Goal: Task Accomplishment & Management: Manage account settings

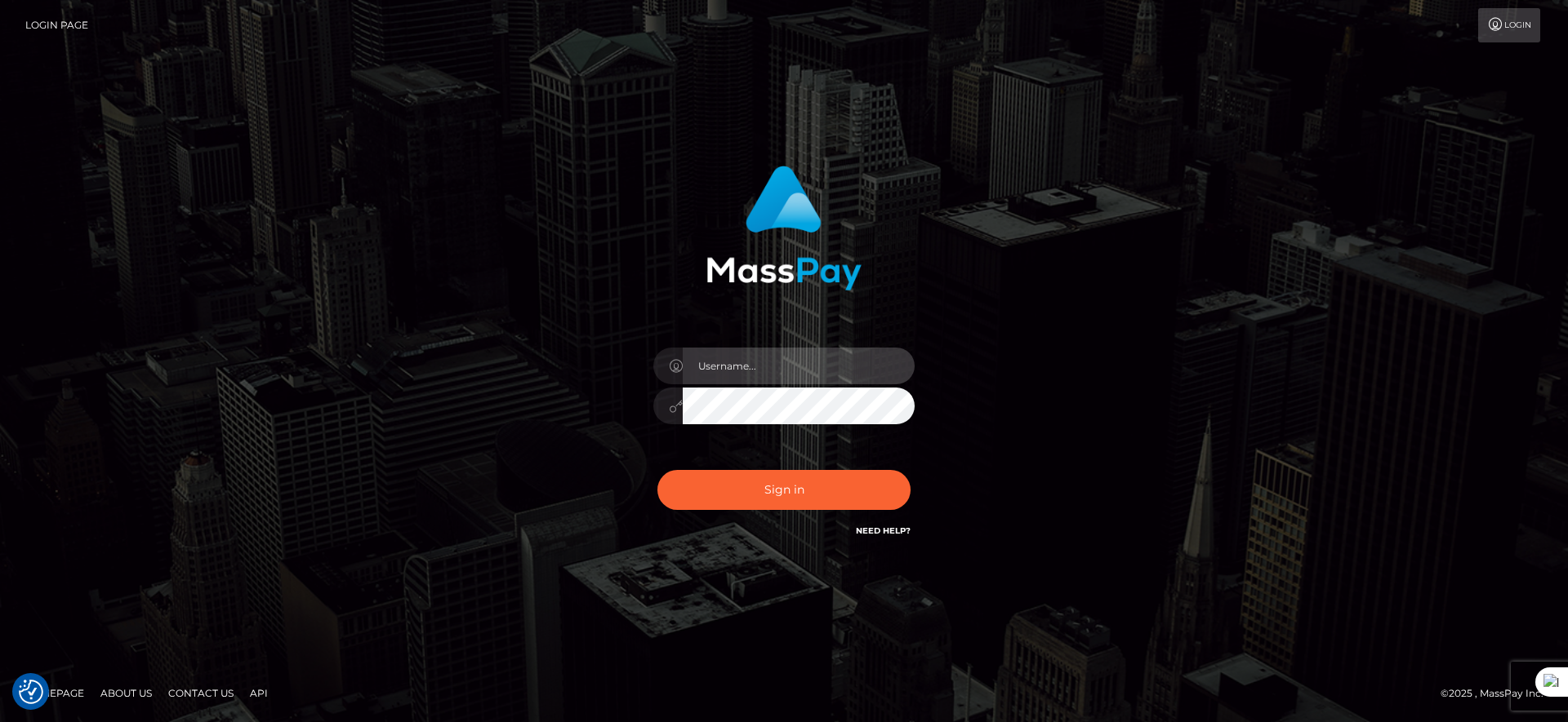
click at [799, 380] on input "text" at bounding box center [798, 366] width 232 height 37
type input "majdh"
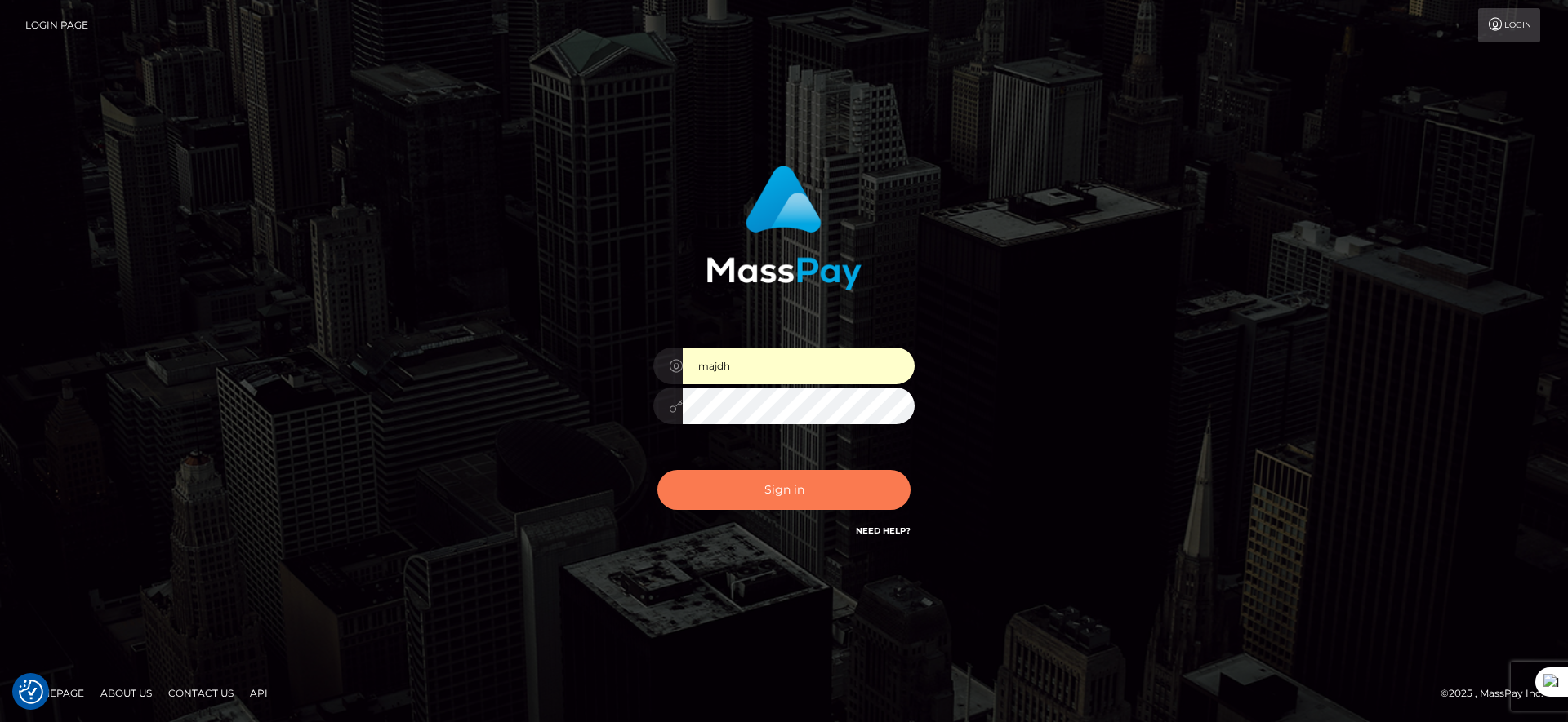
click at [862, 475] on button "Sign in" at bounding box center [784, 490] width 253 height 40
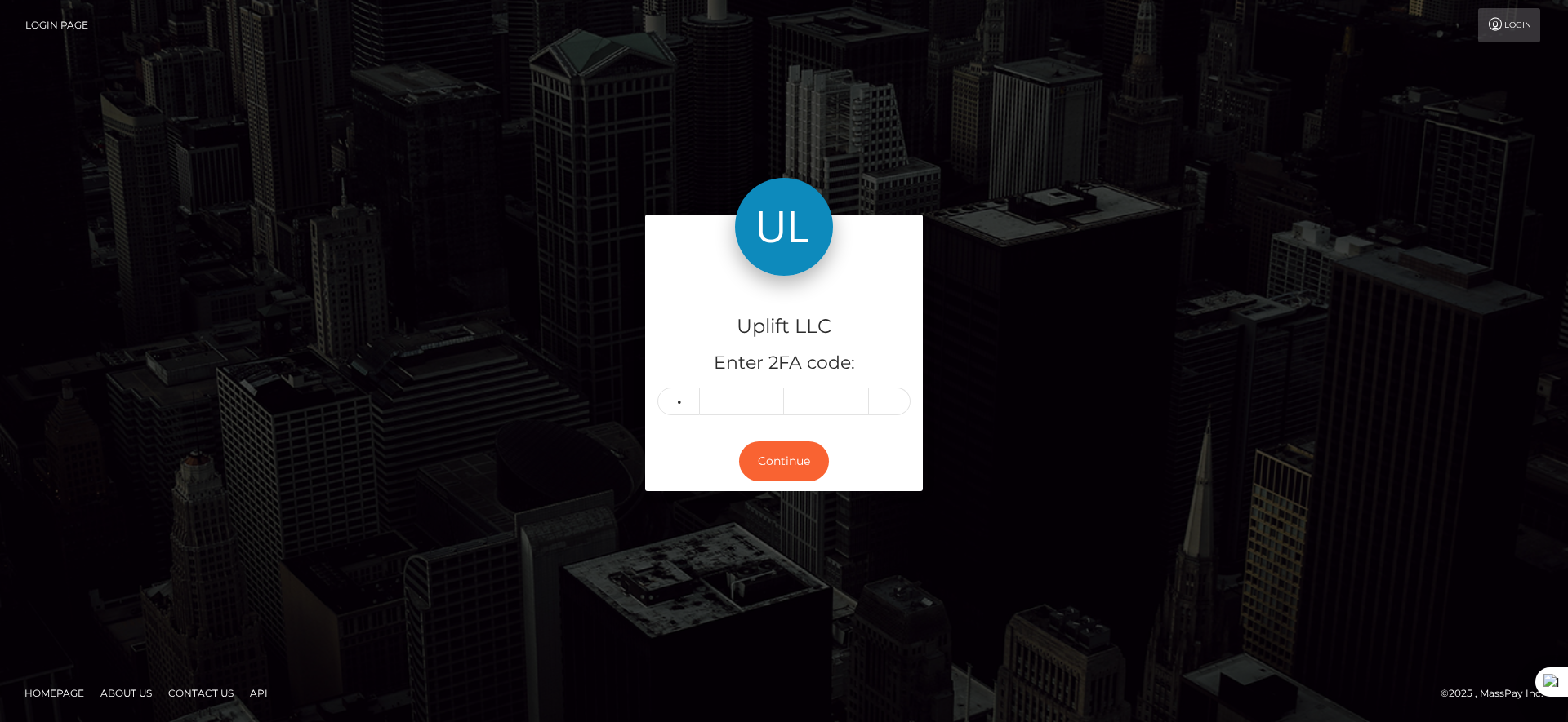
type input "5"
type input "1"
type input "6"
type input "8"
type input "2"
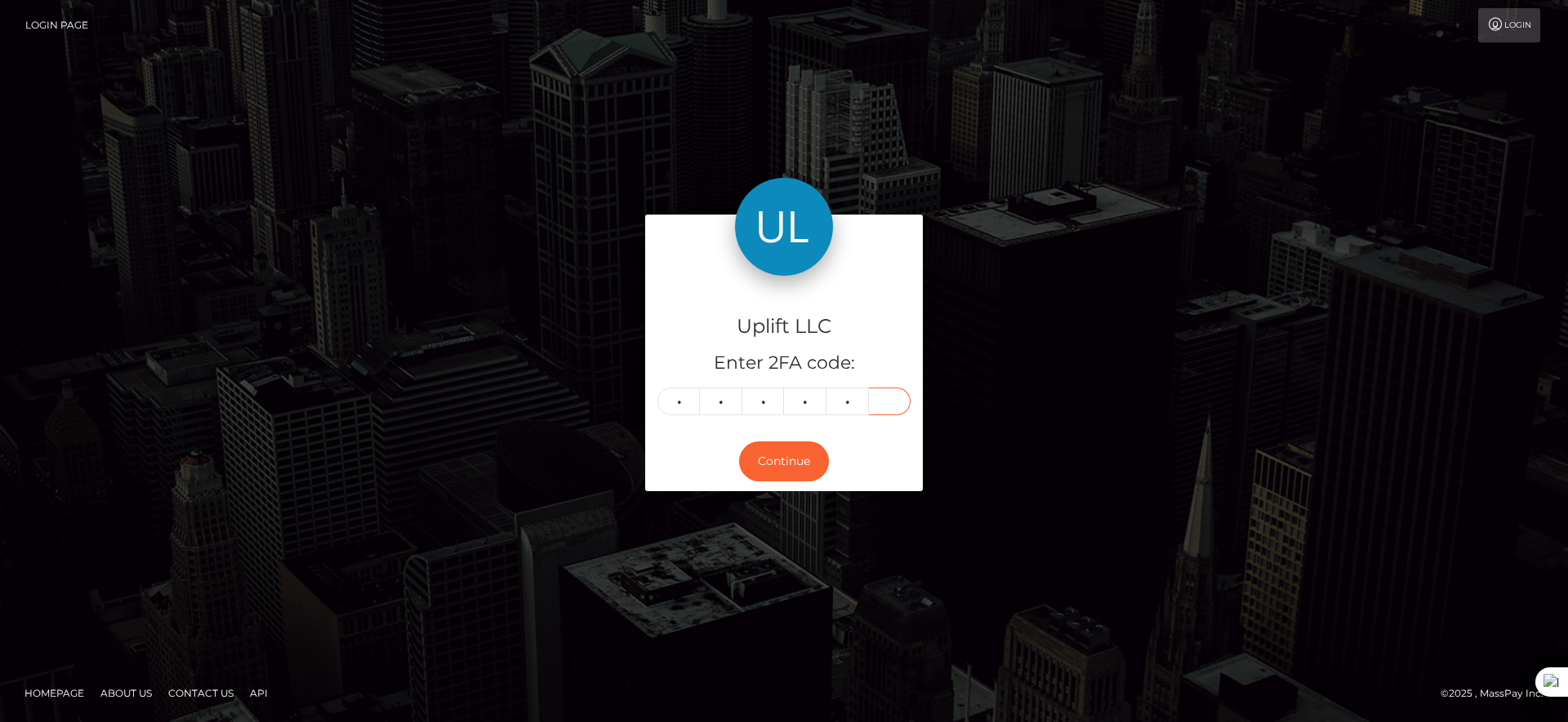
type input "1"
